Goal: Task Accomplishment & Management: Use online tool/utility

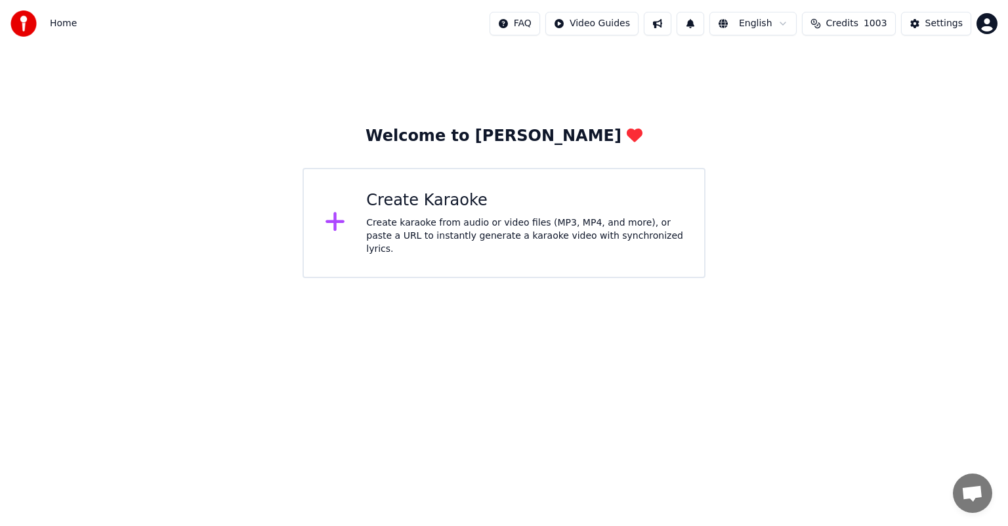
click at [433, 244] on div "Create karaoke from audio or video files (MP3, MP4, and more), or paste a URL t…" at bounding box center [524, 236] width 317 height 39
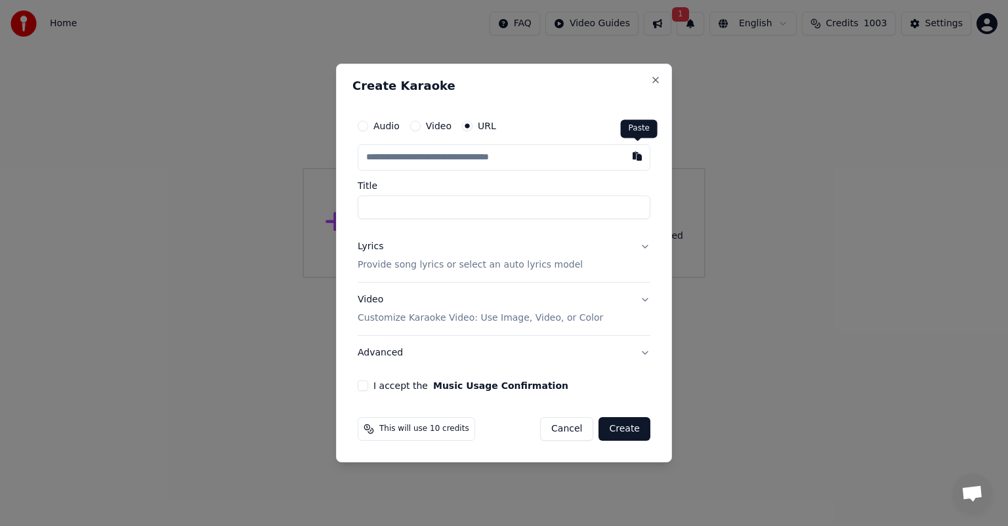
click at [639, 158] on button "button" at bounding box center [637, 156] width 26 height 24
type input "**********"
drag, startPoint x: 362, startPoint y: 383, endPoint x: 427, endPoint y: 391, distance: 66.1
click at [362, 383] on button "I accept the Music Usage Confirmation" at bounding box center [363, 386] width 11 height 11
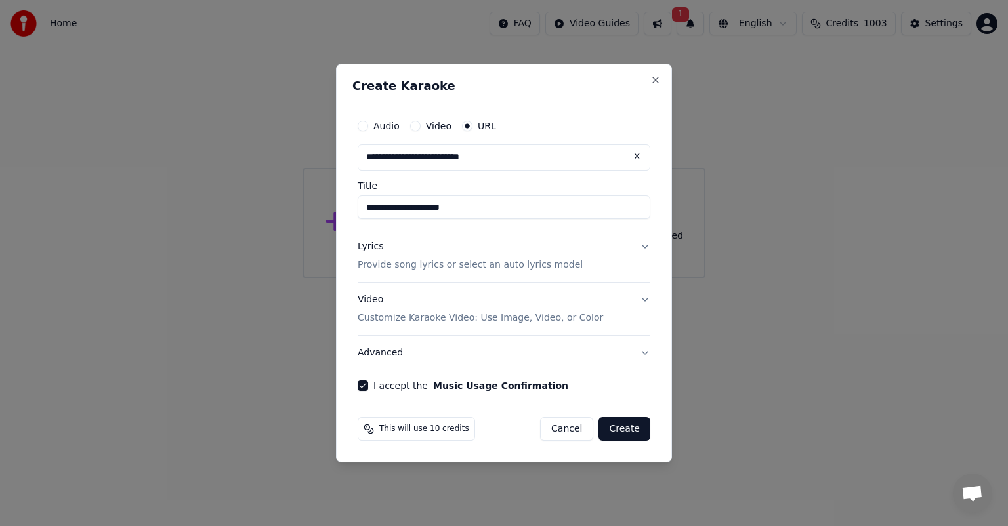
click at [624, 431] on button "Create" at bounding box center [625, 429] width 52 height 24
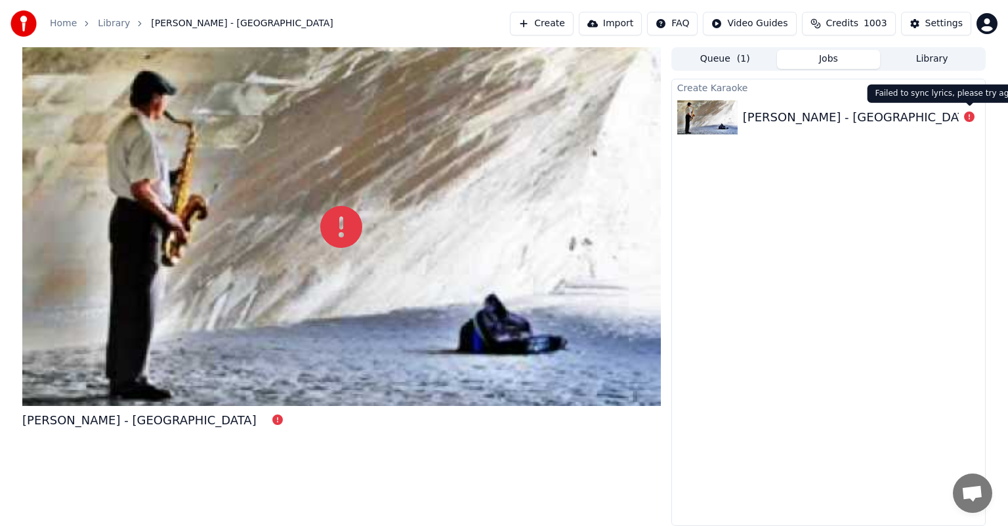
click at [971, 113] on icon at bounding box center [969, 117] width 11 height 11
click at [803, 118] on div "[PERSON_NAME] - [GEOGRAPHIC_DATA]" at bounding box center [860, 117] width 234 height 18
click at [973, 116] on icon at bounding box center [969, 117] width 11 height 11
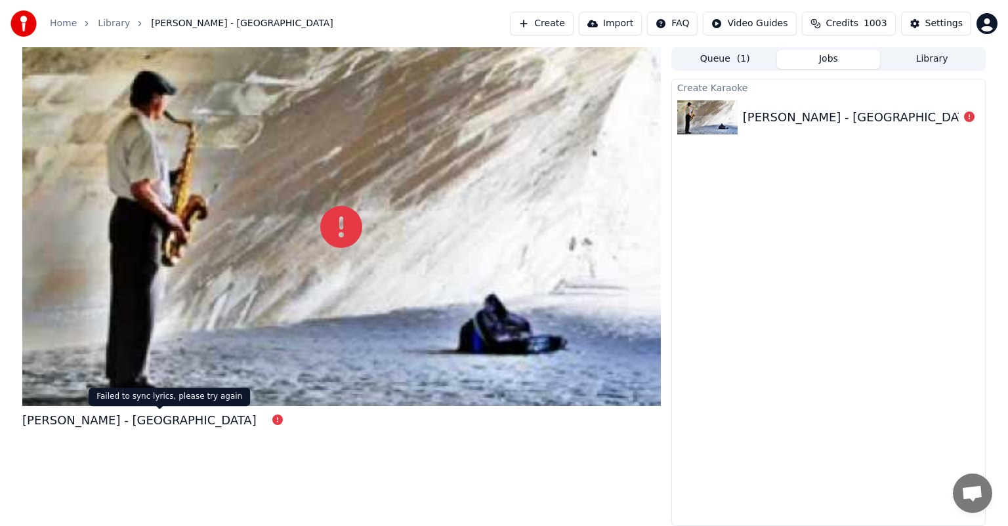
click at [272, 422] on icon at bounding box center [277, 420] width 11 height 11
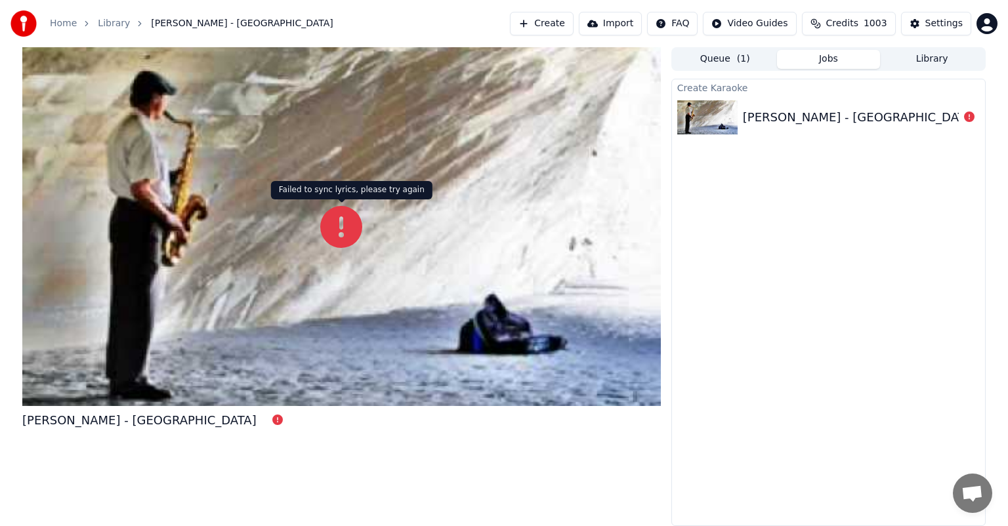
click at [331, 231] on icon at bounding box center [341, 227] width 42 height 42
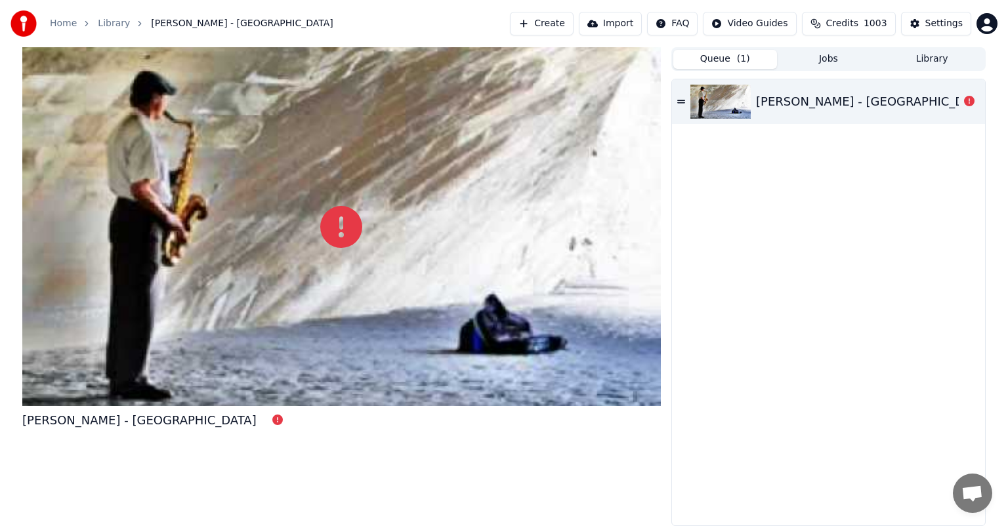
click at [732, 62] on button "Queue ( 1 )" at bounding box center [725, 59] width 104 height 19
click at [969, 100] on icon at bounding box center [969, 101] width 11 height 11
click at [853, 103] on div "[PERSON_NAME] - [GEOGRAPHIC_DATA]" at bounding box center [873, 102] width 234 height 18
click at [676, 100] on div "[PERSON_NAME] - [GEOGRAPHIC_DATA]" at bounding box center [828, 101] width 313 height 45
click at [833, 60] on button "Jobs" at bounding box center [829, 59] width 104 height 19
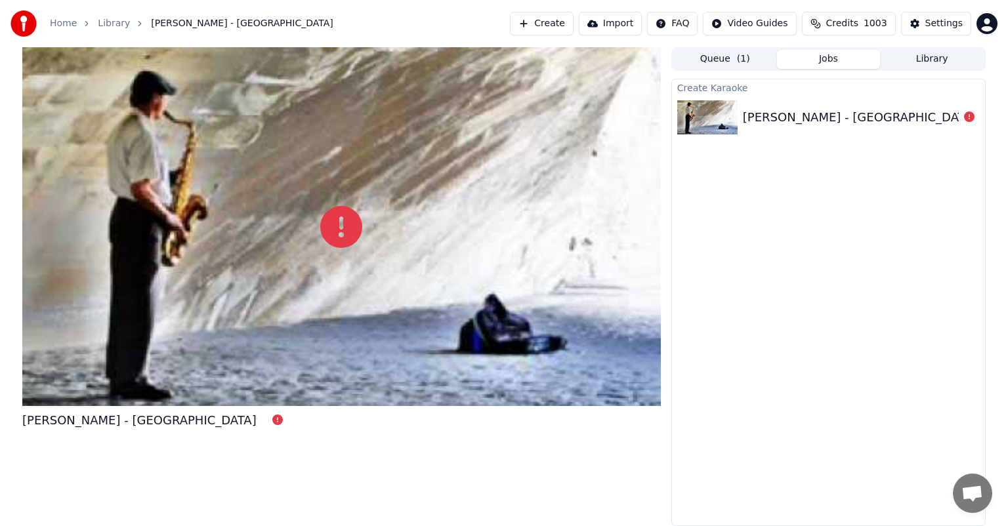
click at [924, 62] on button "Library" at bounding box center [932, 59] width 104 height 19
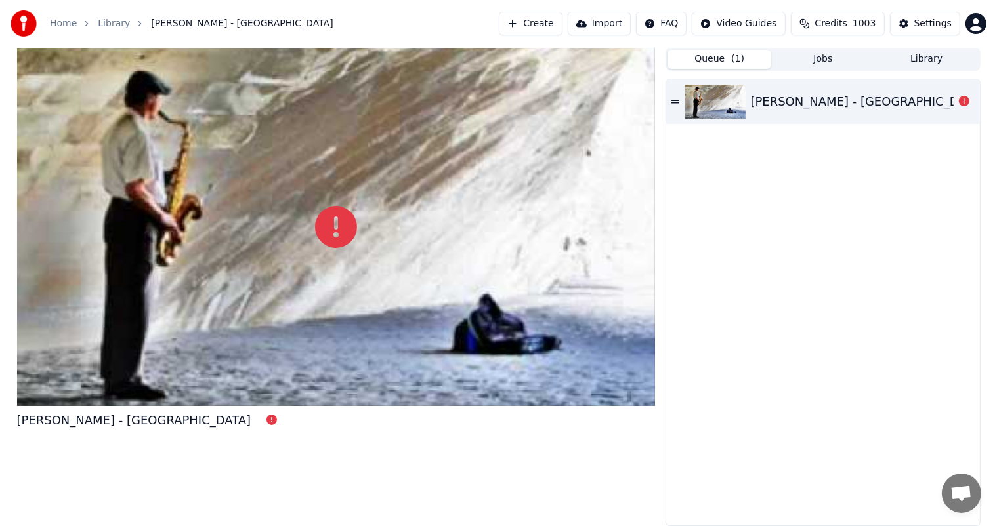
click at [735, 66] on button "Queue ( 1 )" at bounding box center [720, 59] width 104 height 19
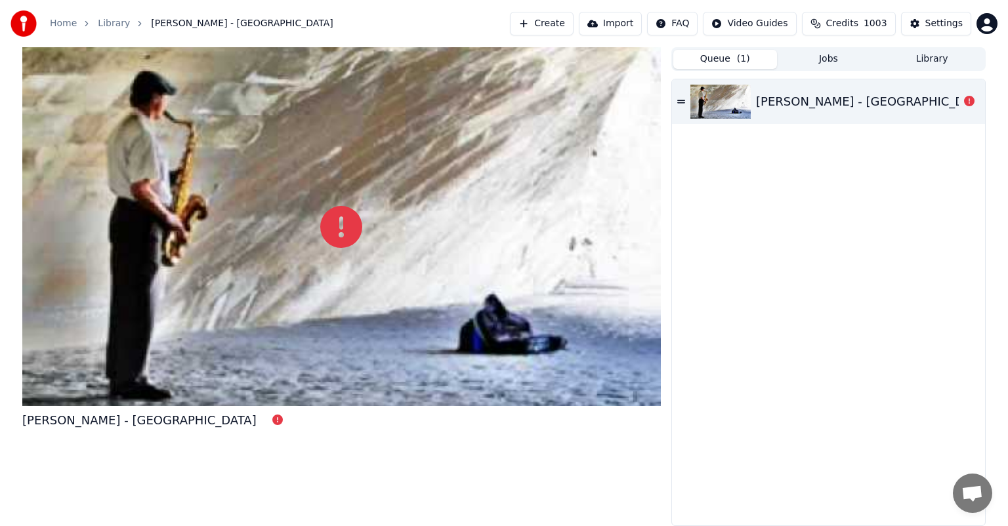
click at [559, 26] on button "Create" at bounding box center [542, 24] width 64 height 24
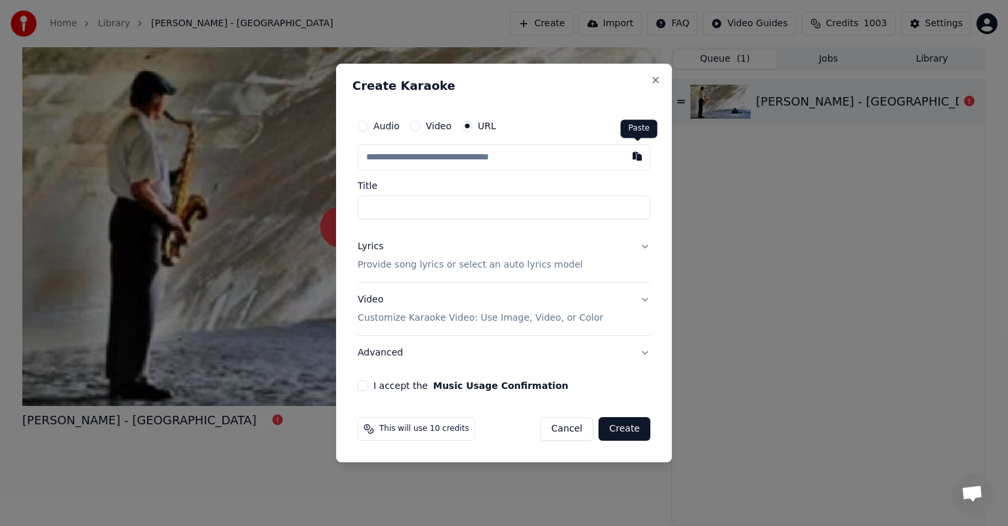
click at [643, 158] on button "button" at bounding box center [637, 156] width 26 height 24
type input "**********"
drag, startPoint x: 366, startPoint y: 388, endPoint x: 373, endPoint y: 389, distance: 6.6
click at [367, 388] on button "I accept the Music Usage Confirmation" at bounding box center [363, 386] width 11 height 11
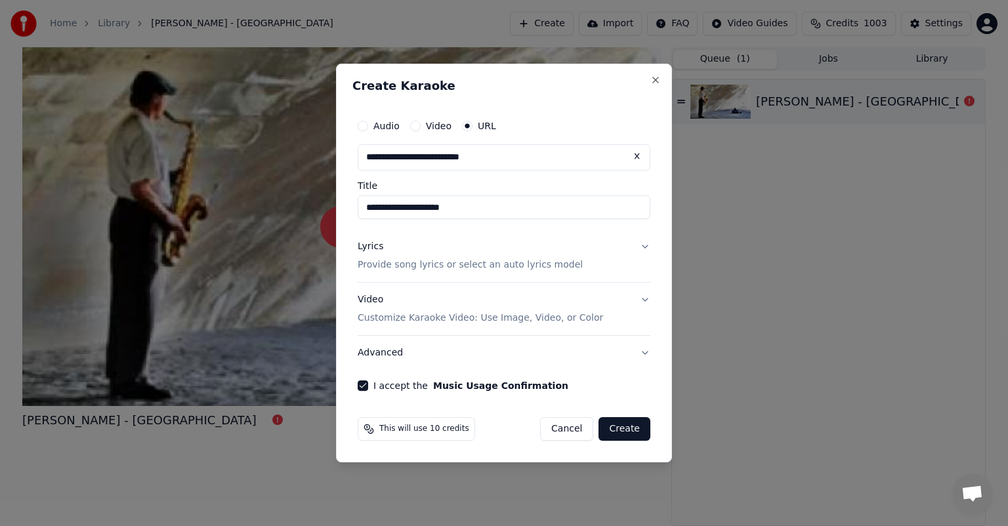
click at [635, 428] on button "Create" at bounding box center [625, 429] width 52 height 24
